Goal: Task Accomplishment & Management: Manage account settings

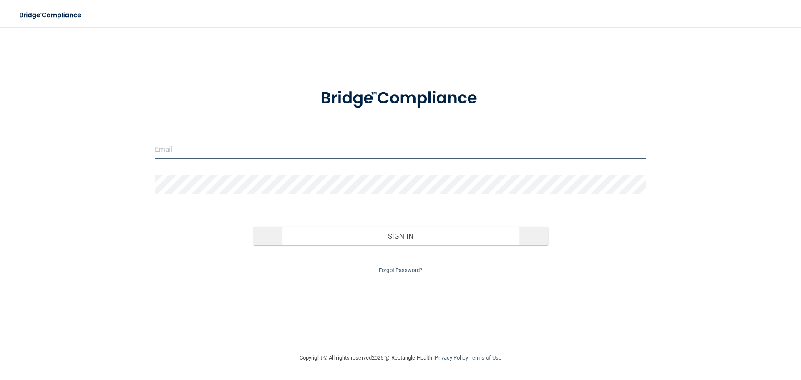
type input "[EMAIL_ADDRESS][DOMAIN_NAME]"
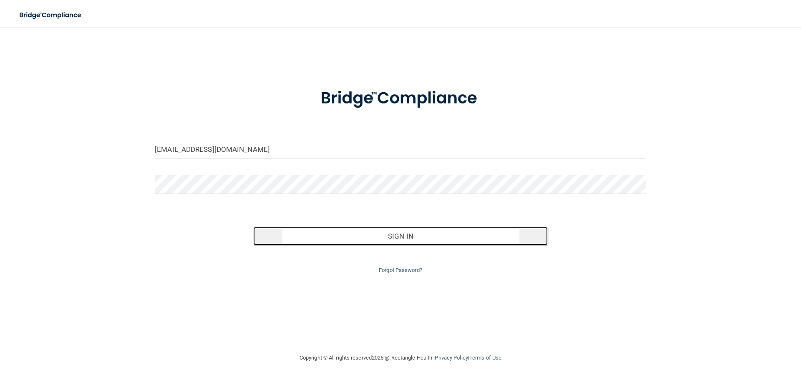
click at [391, 234] on button "Sign In" at bounding box center [400, 236] width 295 height 18
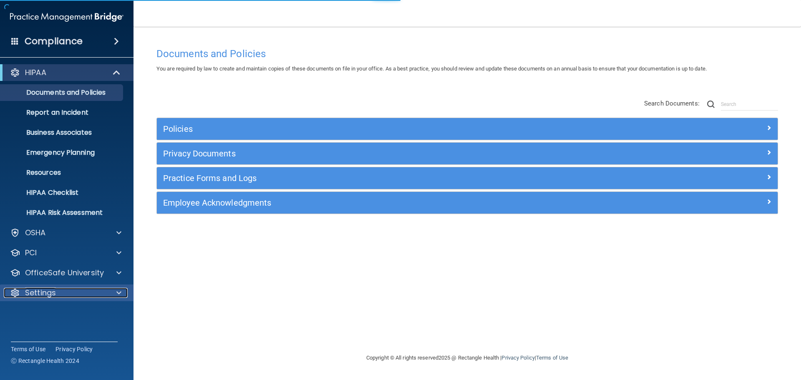
click at [48, 294] on p "Settings" at bounding box center [40, 293] width 31 height 10
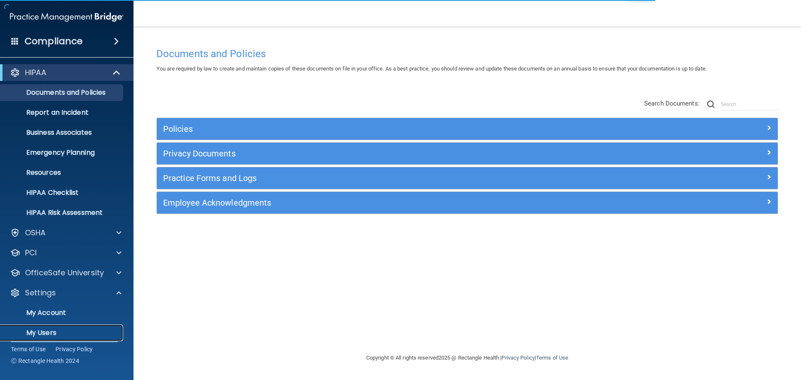
click at [42, 333] on p "My Users" at bounding box center [62, 333] width 114 height 8
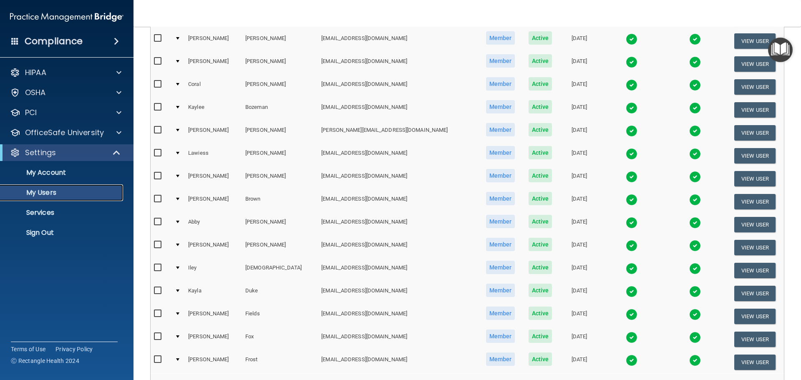
scroll to position [310, 0]
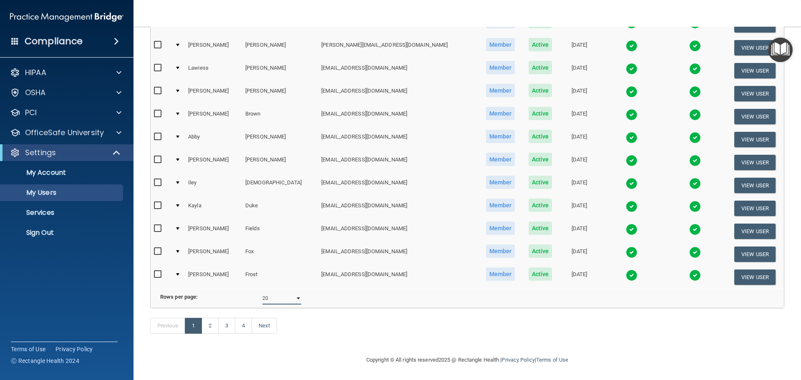
click at [273, 292] on select "10 20 30 40 all" at bounding box center [281, 298] width 39 height 13
select select "80"
click at [262, 292] on select "10 20 30 40 all" at bounding box center [281, 298] width 39 height 13
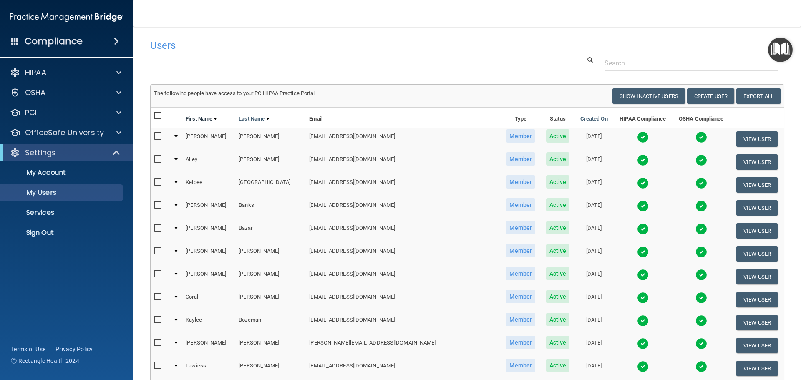
click at [214, 120] on link "First Name" at bounding box center [201, 119] width 31 height 10
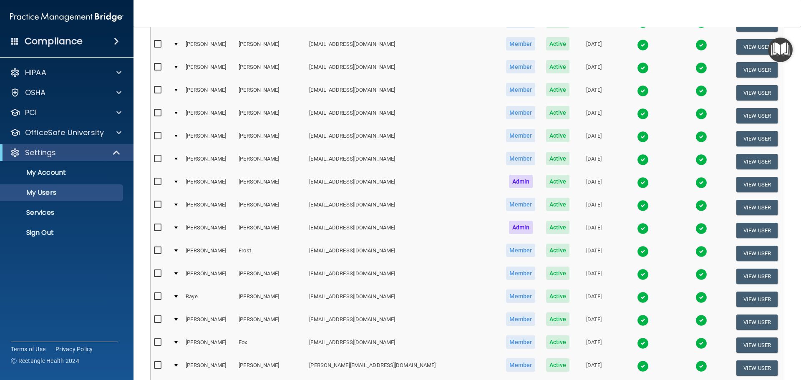
scroll to position [1501, 0]
